Goal: Information Seeking & Learning: Learn about a topic

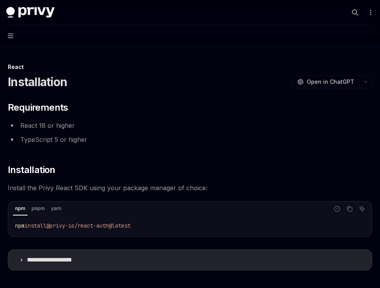
scroll to position [108, 0]
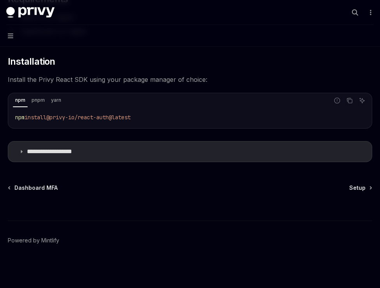
click at [16, 35] on button "Navigation" at bounding box center [190, 36] width 380 height 22
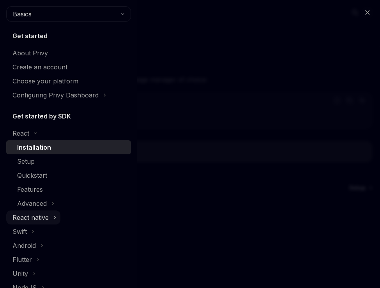
click at [29, 215] on div "React native" at bounding box center [30, 217] width 36 height 9
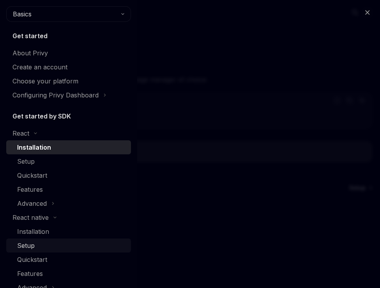
click at [29, 244] on div "Setup" at bounding box center [26, 245] width 18 height 9
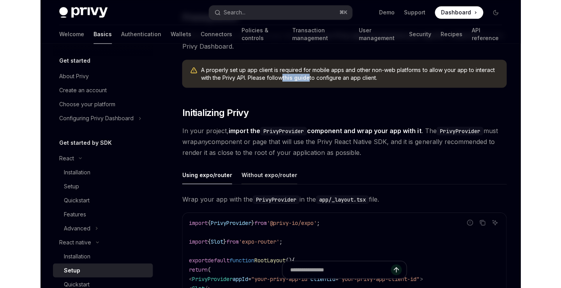
scroll to position [205, 0]
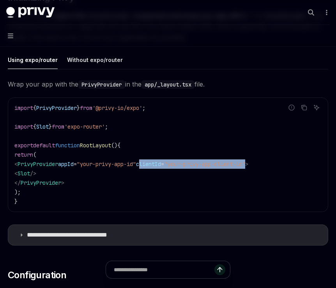
drag, startPoint x: 162, startPoint y: 165, endPoint x: 275, endPoint y: 161, distance: 112.9
click at [248, 161] on span "< PrivyProvider appId = "your-privy-app-id" clientId = "your-privy-app-client-i…" at bounding box center [131, 163] width 234 height 7
copy span "clientId = "your-privy-app-client-id""
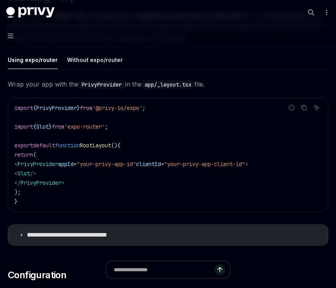
type textarea "*"
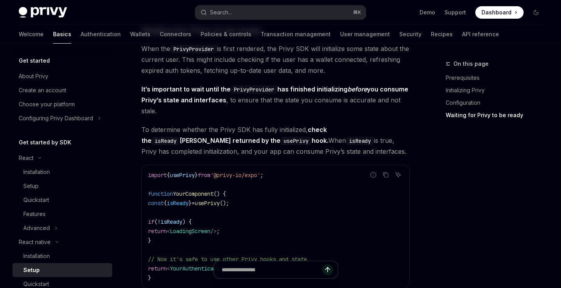
scroll to position [621, 0]
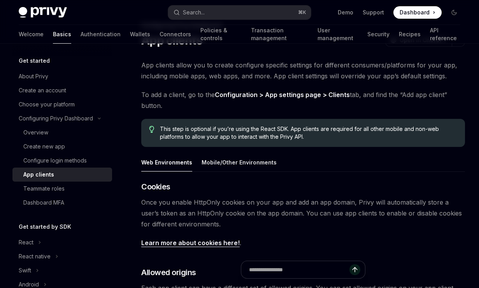
scroll to position [79, 0]
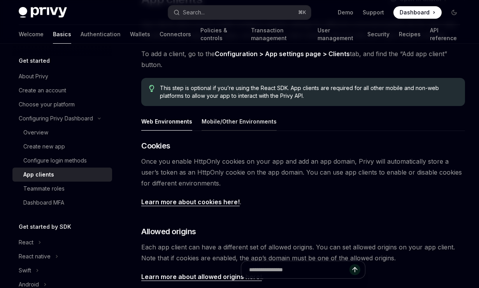
click at [239, 125] on button "Mobile/Other Environments" at bounding box center [239, 121] width 75 height 18
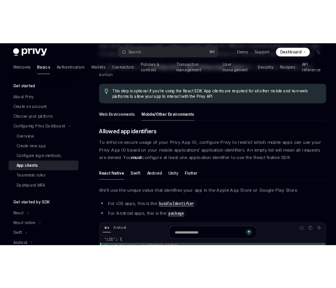
scroll to position [16, 0]
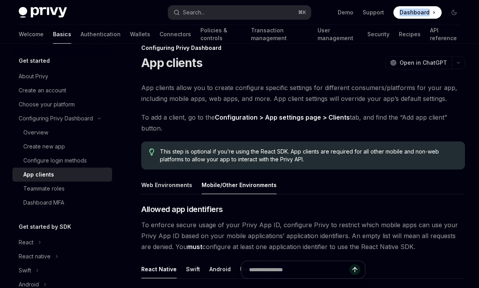
type textarea "*"
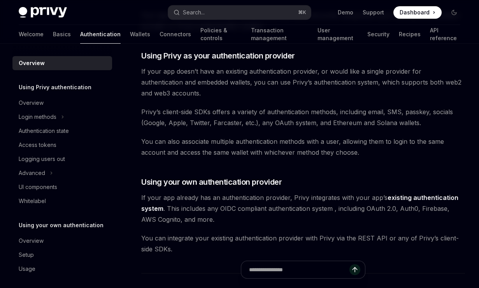
scroll to position [263, 0]
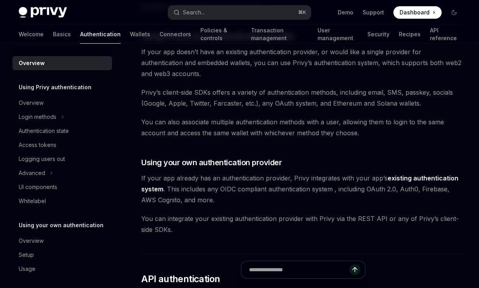
click at [430, 174] on link "existing authentication system" at bounding box center [299, 183] width 317 height 19
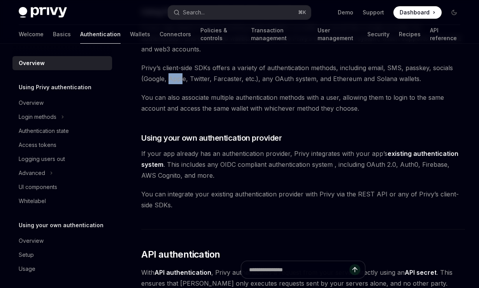
scroll to position [288, 0]
click at [60, 117] on button "Login methods" at bounding box center [40, 117] width 56 height 14
type textarea "*"
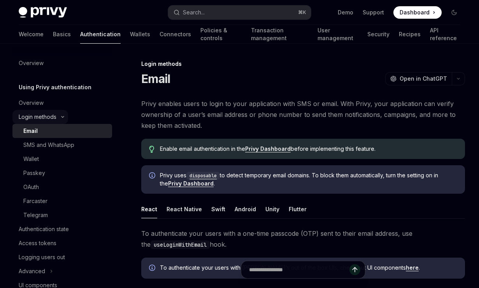
click at [60, 117] on icon at bounding box center [62, 116] width 9 height 3
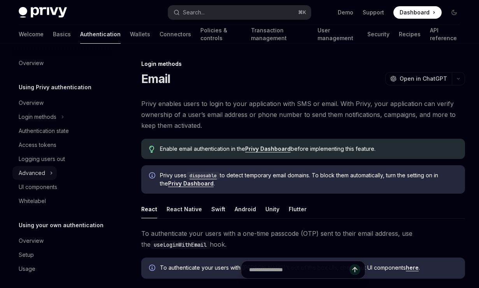
click at [49, 173] on button "Advanced" at bounding box center [34, 173] width 44 height 14
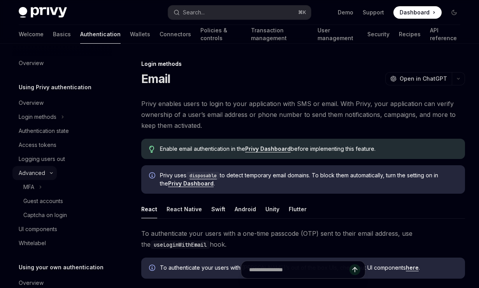
click at [49, 173] on icon at bounding box center [51, 172] width 9 height 3
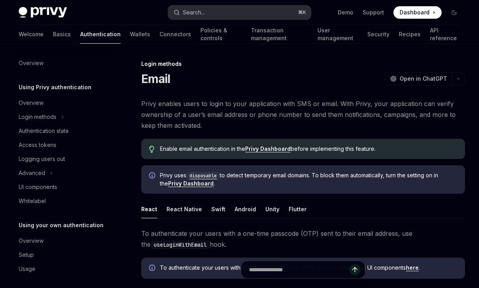
click at [188, 13] on div "Search..." at bounding box center [194, 12] width 22 height 9
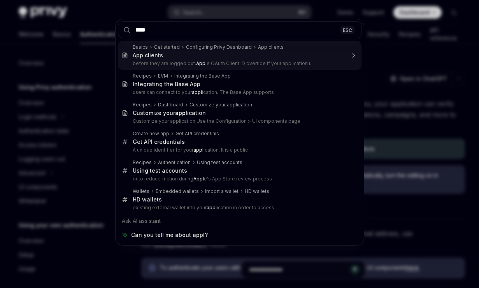
type input "*****"
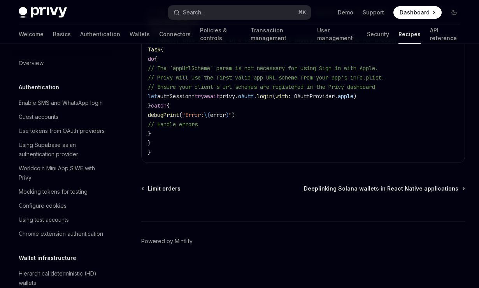
type textarea "*"
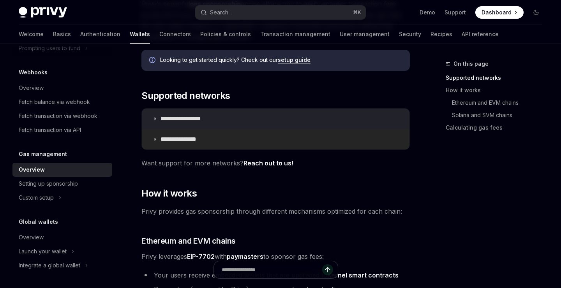
scroll to position [101, 0]
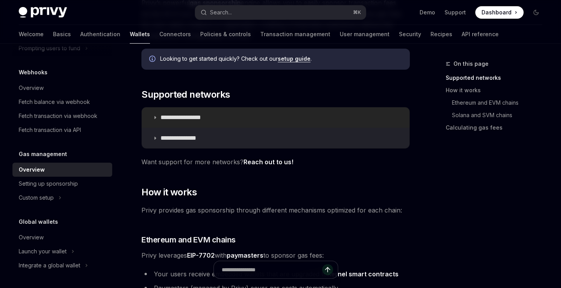
click at [155, 116] on icon at bounding box center [155, 117] width 5 height 5
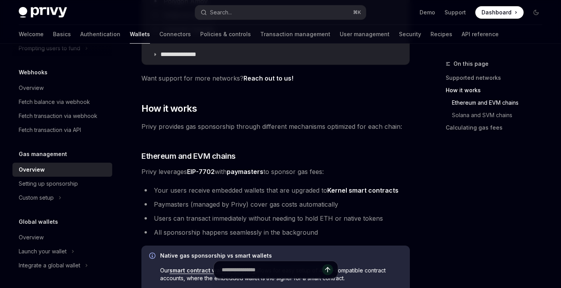
scroll to position [403, 0]
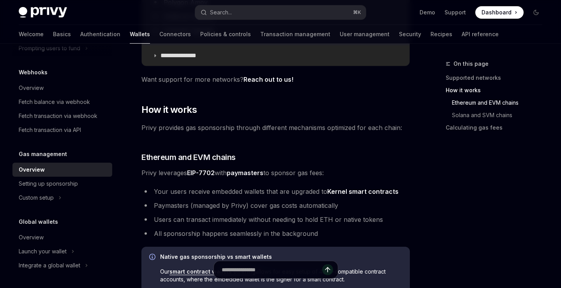
click at [157, 54] on icon at bounding box center [155, 55] width 5 height 5
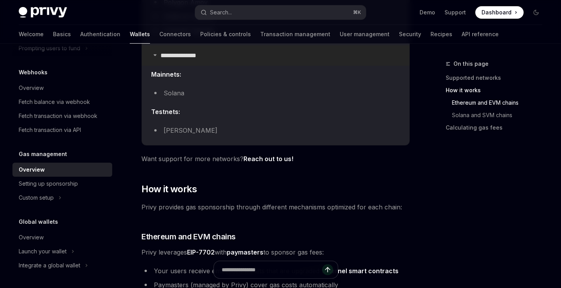
click at [157, 54] on icon at bounding box center [155, 55] width 5 height 5
